Goal: Find specific page/section: Find specific page/section

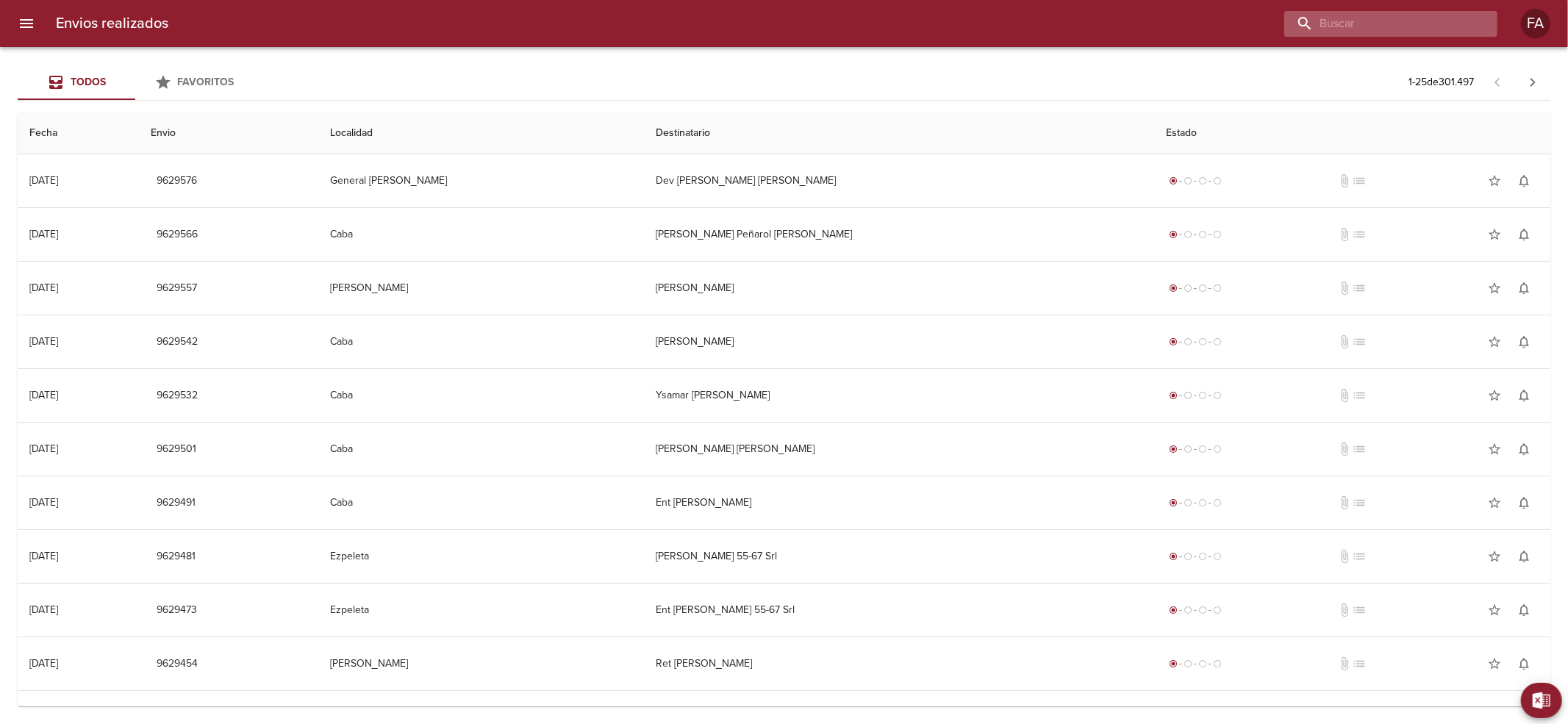
click at [1440, 33] on input "buscar" at bounding box center [1378, 23] width 188 height 25
paste input "[PERSON_NAME]"
type input "[PERSON_NAME]"
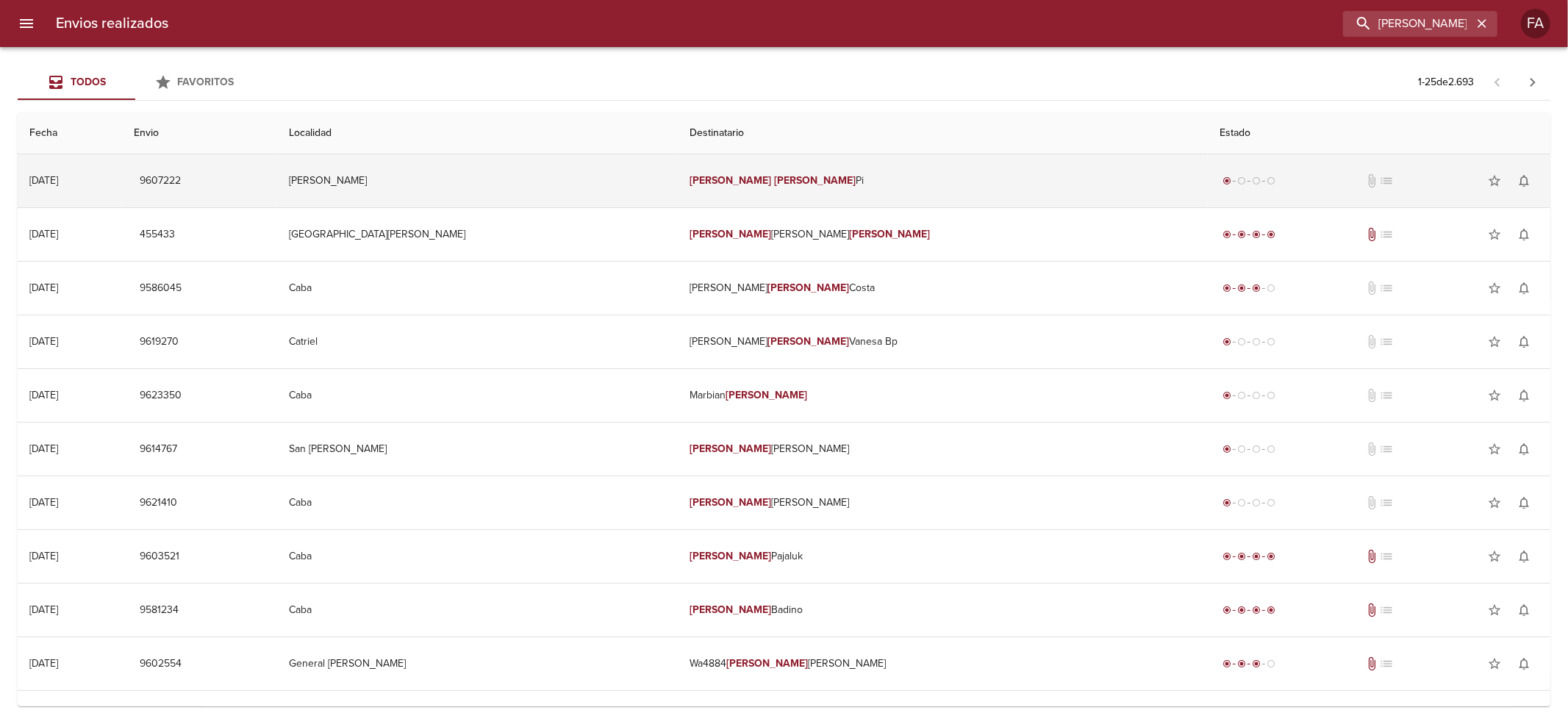
click at [742, 186] on em "[PERSON_NAME]" at bounding box center [730, 180] width 81 height 12
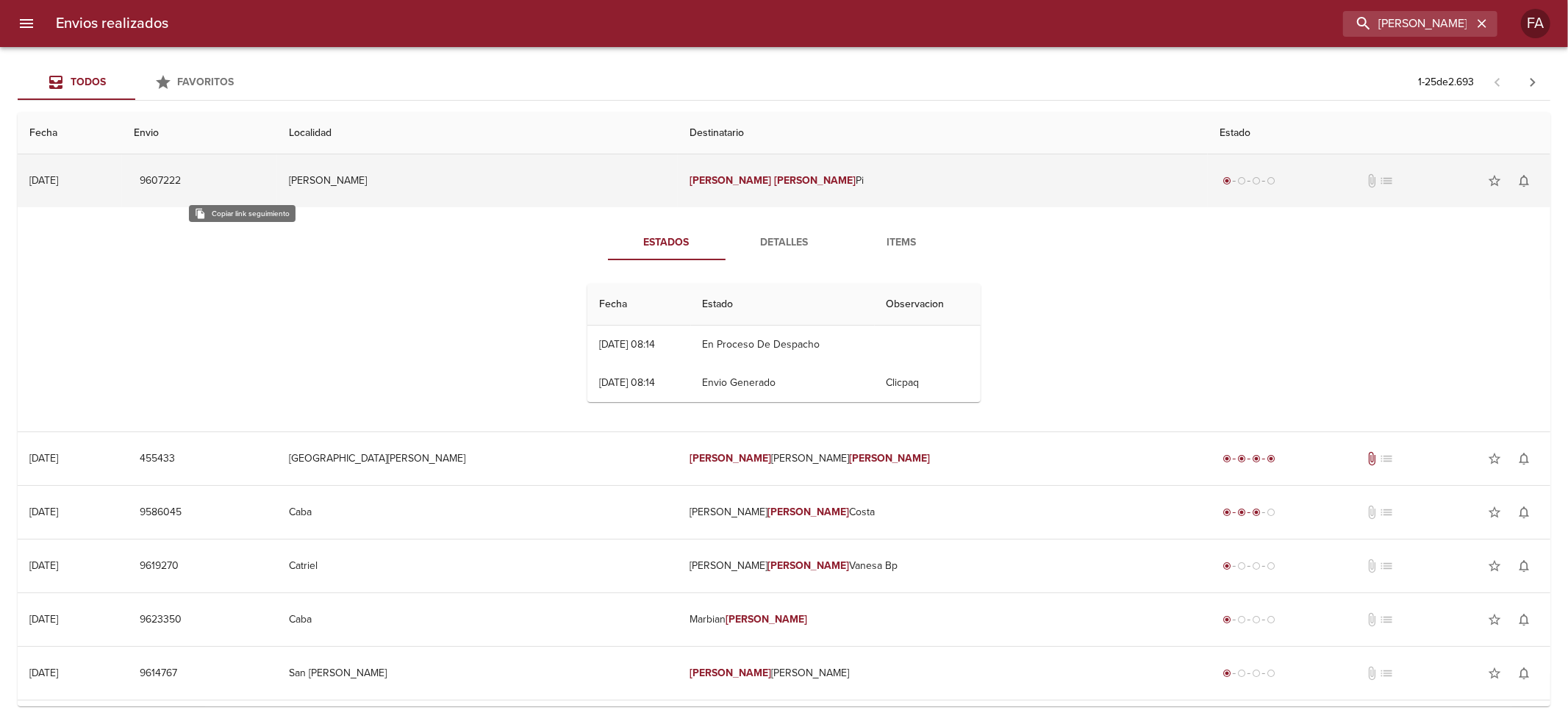
click at [181, 183] on span "9607222" at bounding box center [160, 181] width 41 height 18
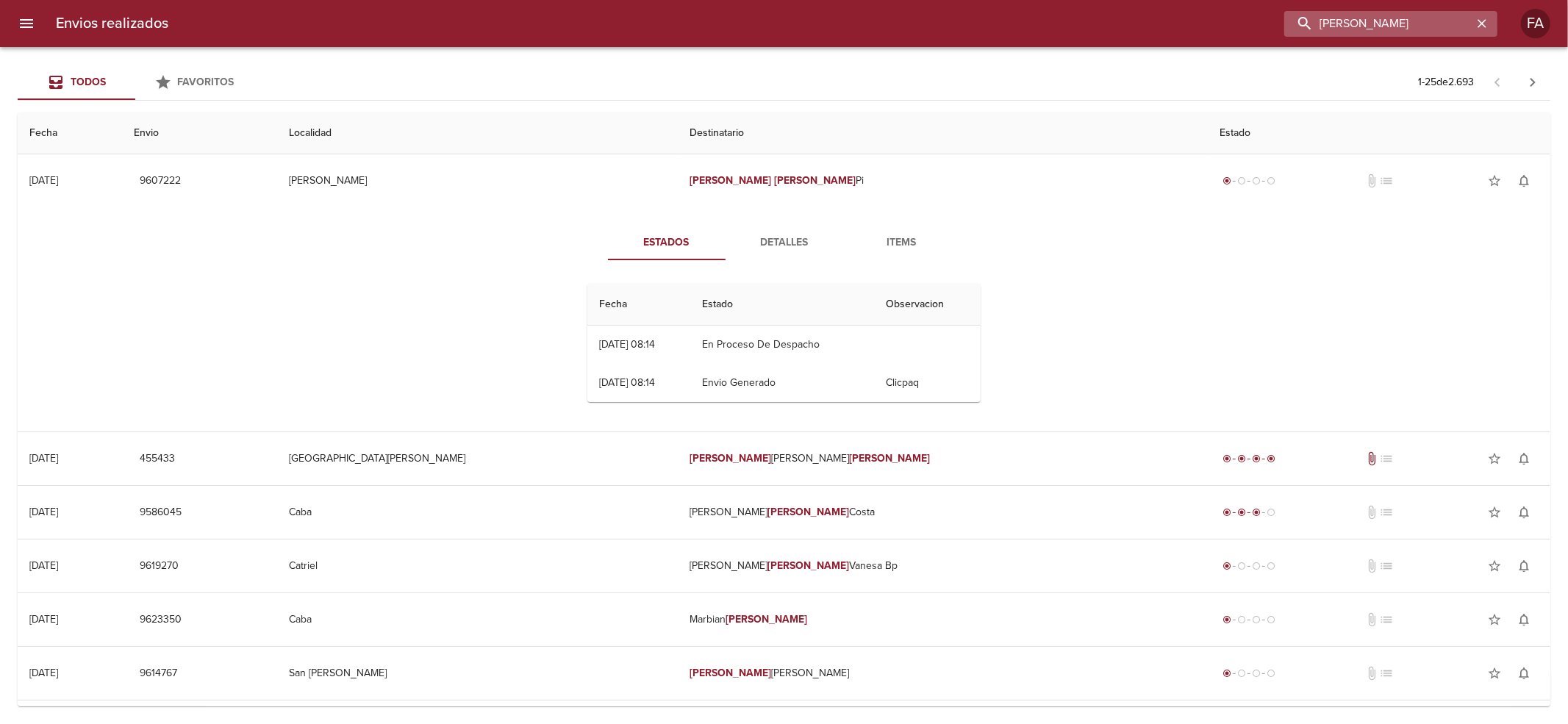
click at [1434, 35] on input "[PERSON_NAME]" at bounding box center [1378, 23] width 188 height 25
paste input "Código Descripción Cantidad Entregado Falta entregar 63405 Col. Cirrus Firm 150…"
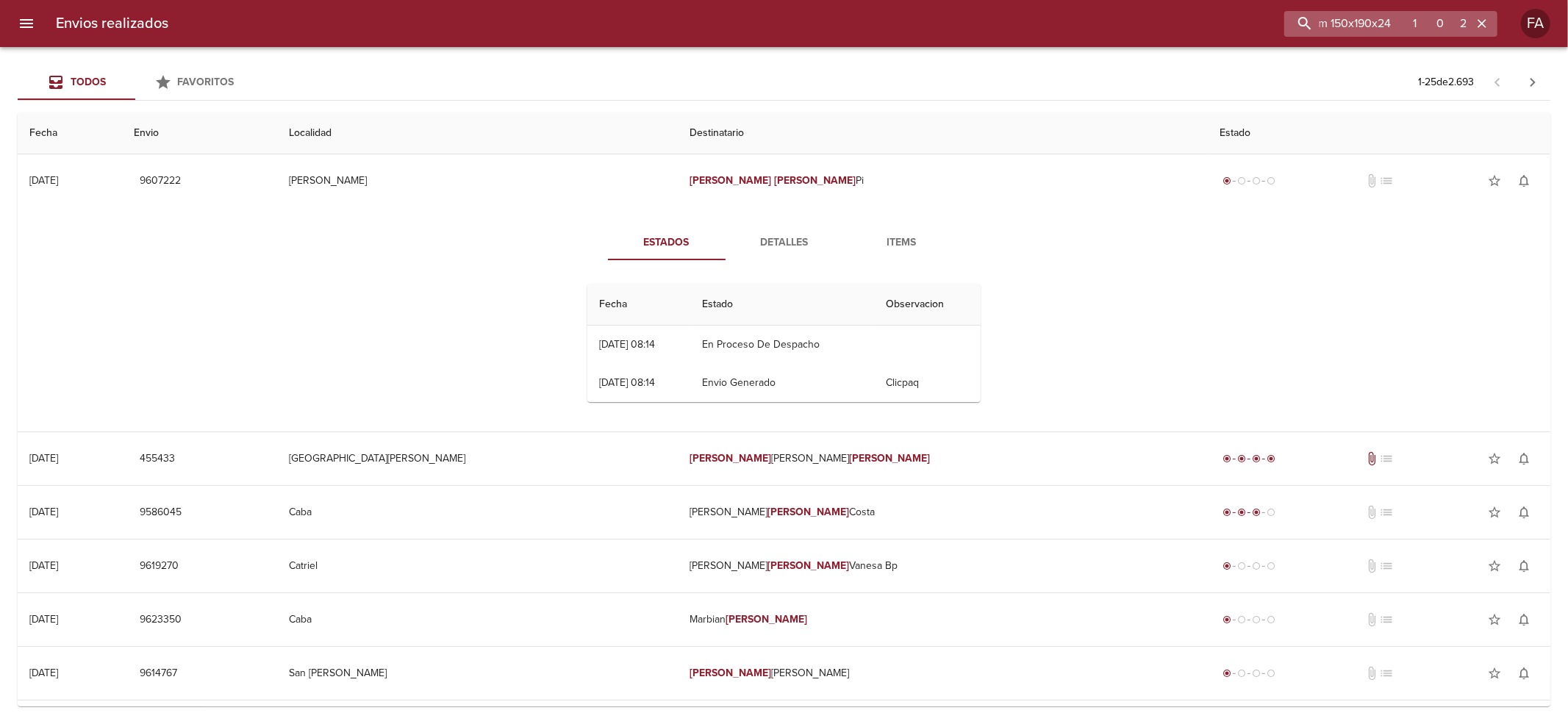
type input "Código Descripción Cantidad Entregado Falta entregar 63405 Col. Cirrus Firm 150…"
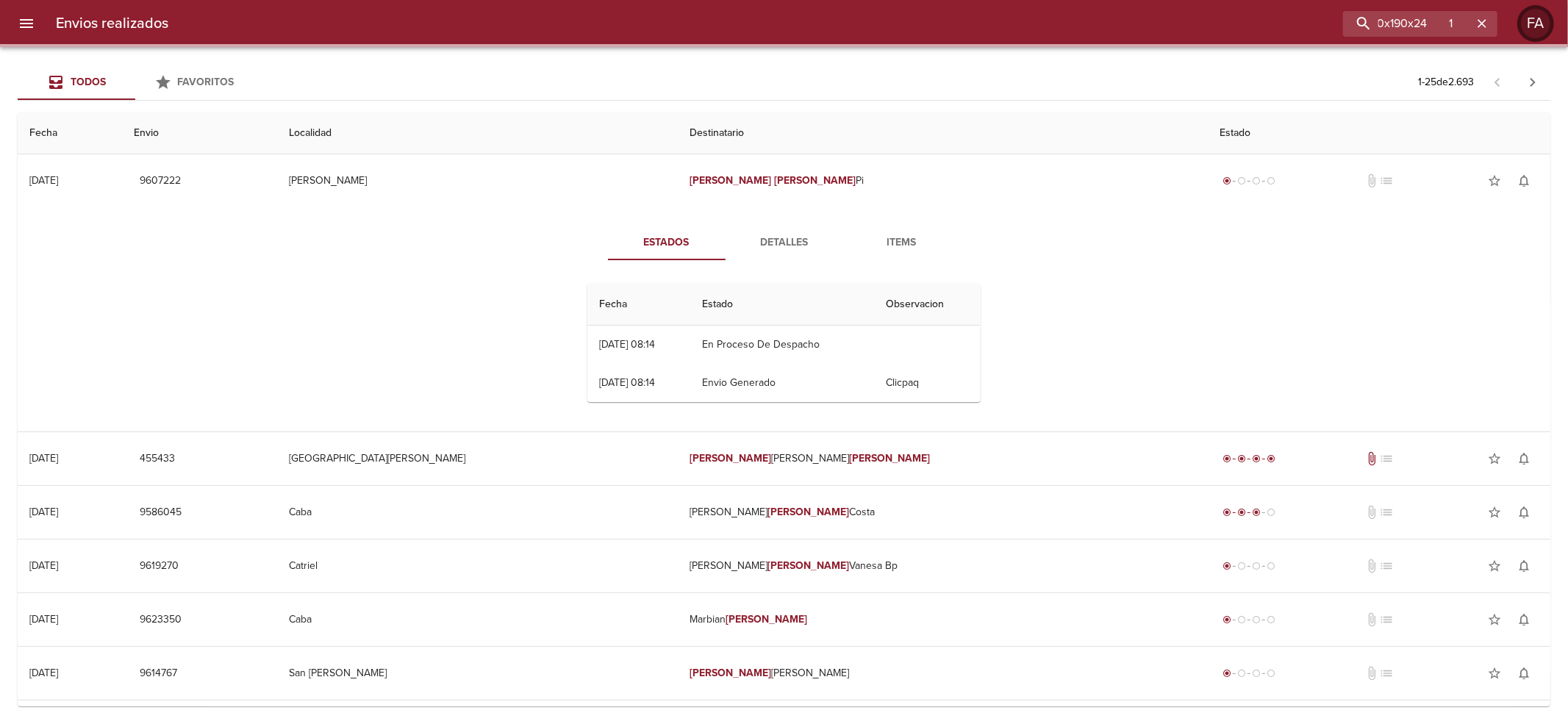
scroll to position [0, 0]
click at [1480, 24] on icon "button" at bounding box center [1482, 24] width 15 height 15
click at [1445, 25] on input "buscar" at bounding box center [1378, 23] width 188 height 25
paste input "[PERSON_NAME]"
type input "[PERSON_NAME]"
